Goal: Use online tool/utility: Utilize a website feature to perform a specific function

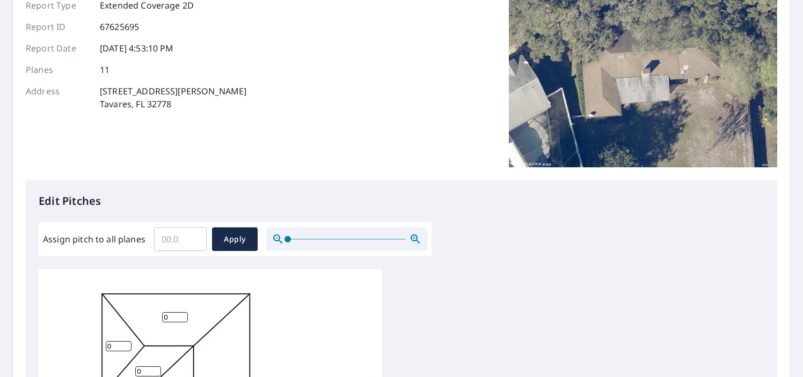
scroll to position [107, 0]
click at [166, 234] on input "Assign pitch to all planes" at bounding box center [180, 240] width 53 height 30
type input "4"
click at [221, 241] on span "Apply" at bounding box center [235, 239] width 28 height 13
type input "4"
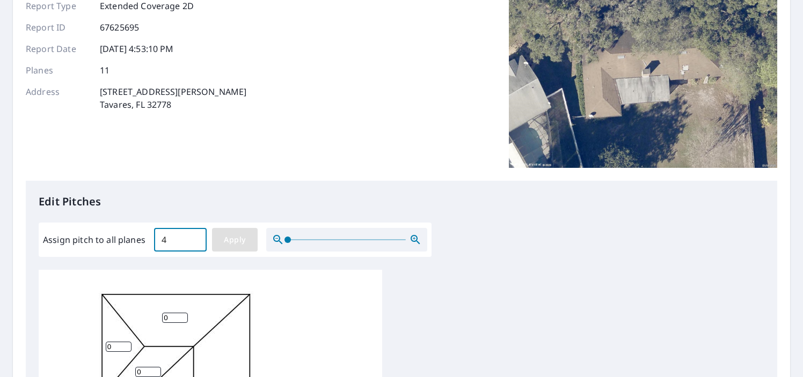
type input "4"
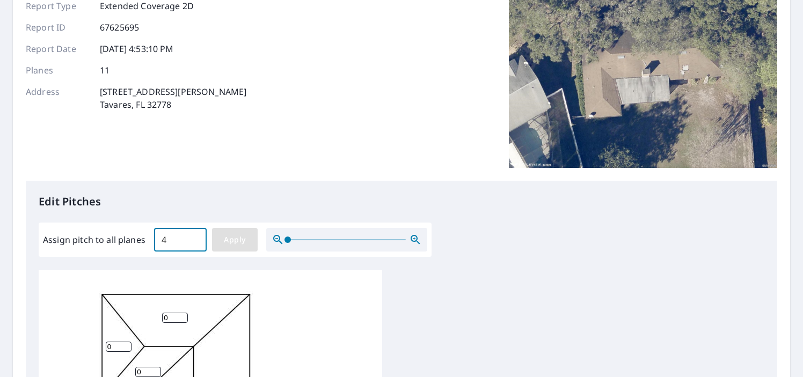
type input "4"
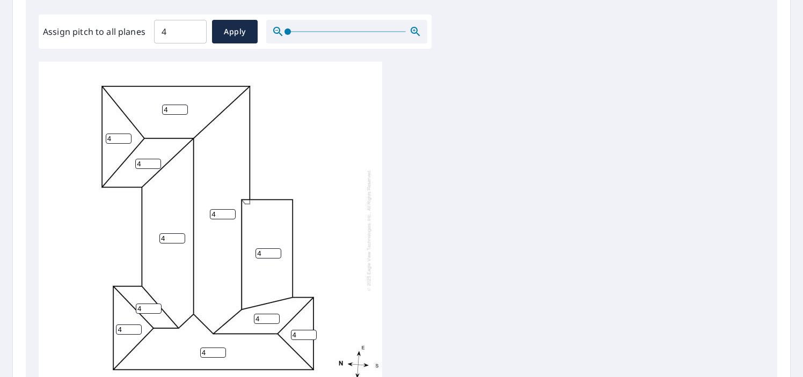
scroll to position [322, 0]
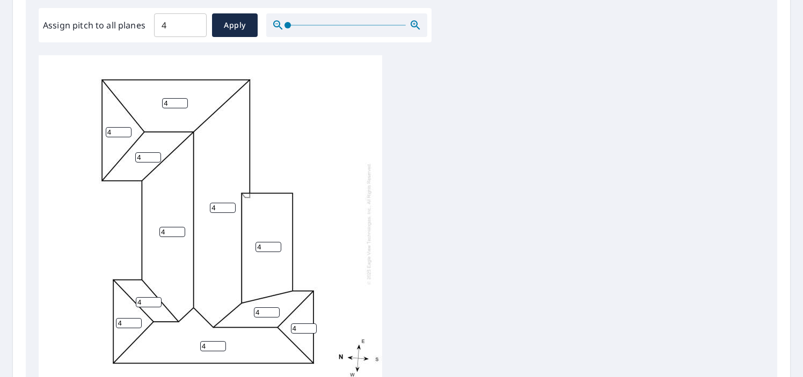
drag, startPoint x: 266, startPoint y: 247, endPoint x: 246, endPoint y: 247, distance: 20.4
click at [246, 247] on div "4 4 4 4 4 4 4 4 4 4 4" at bounding box center [210, 223] width 343 height 337
type input "0"
click at [487, 273] on div "4 4 4 0 4 4 4 4 4 4 4" at bounding box center [401, 223] width 725 height 337
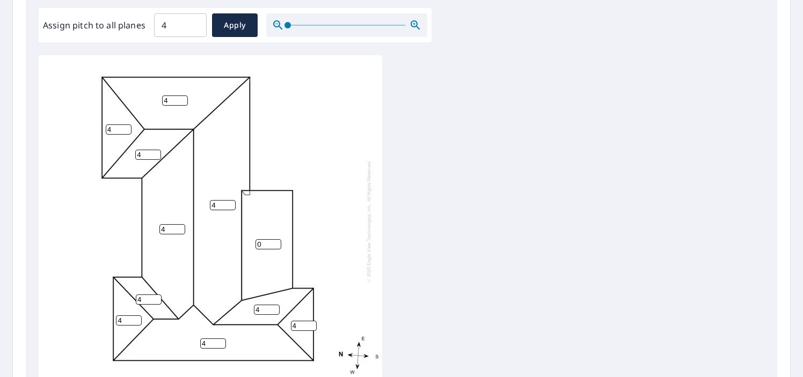
scroll to position [11, 0]
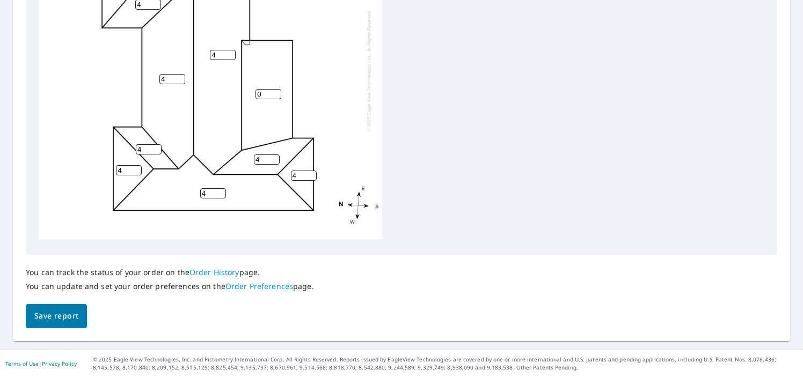
click at [58, 318] on span "Save report" at bounding box center [56, 316] width 44 height 13
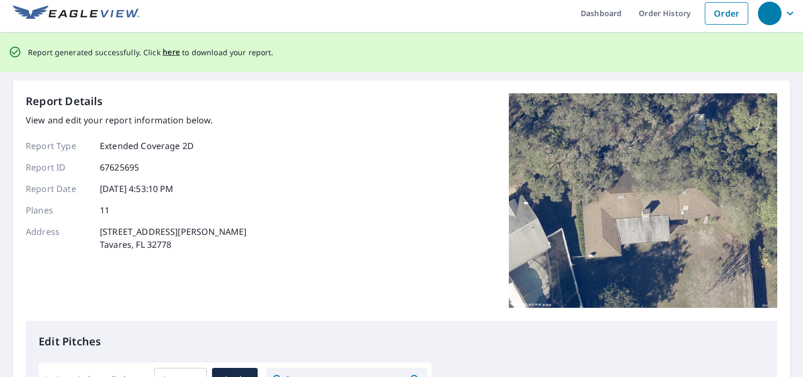
scroll to position [0, 0]
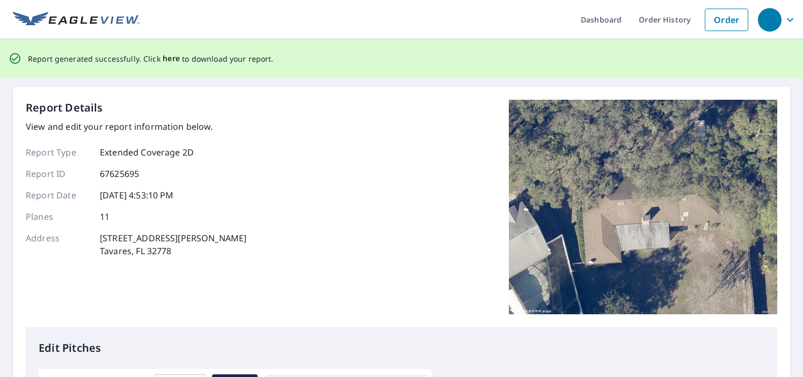
click at [165, 60] on span "here" at bounding box center [172, 58] width 18 height 13
